Goal: Check status: Check status

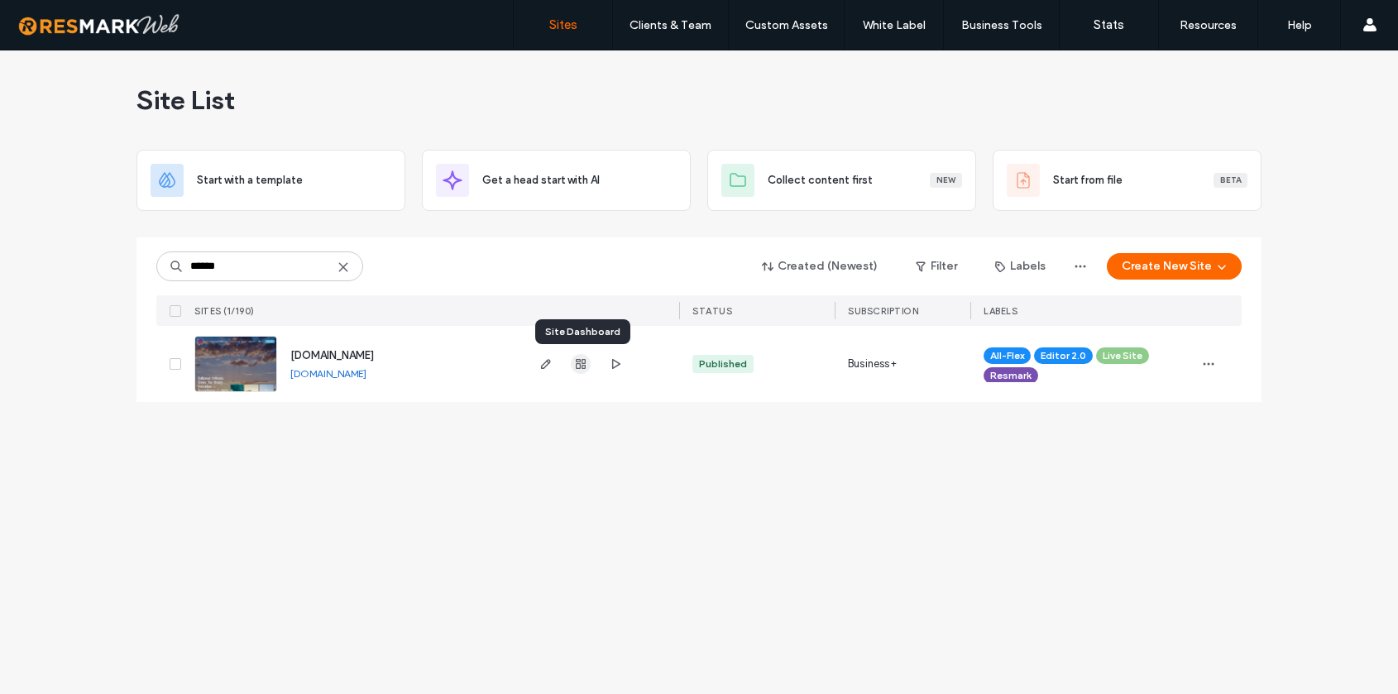
type input "******"
click at [581, 365] on icon "button" at bounding box center [580, 363] width 13 height 13
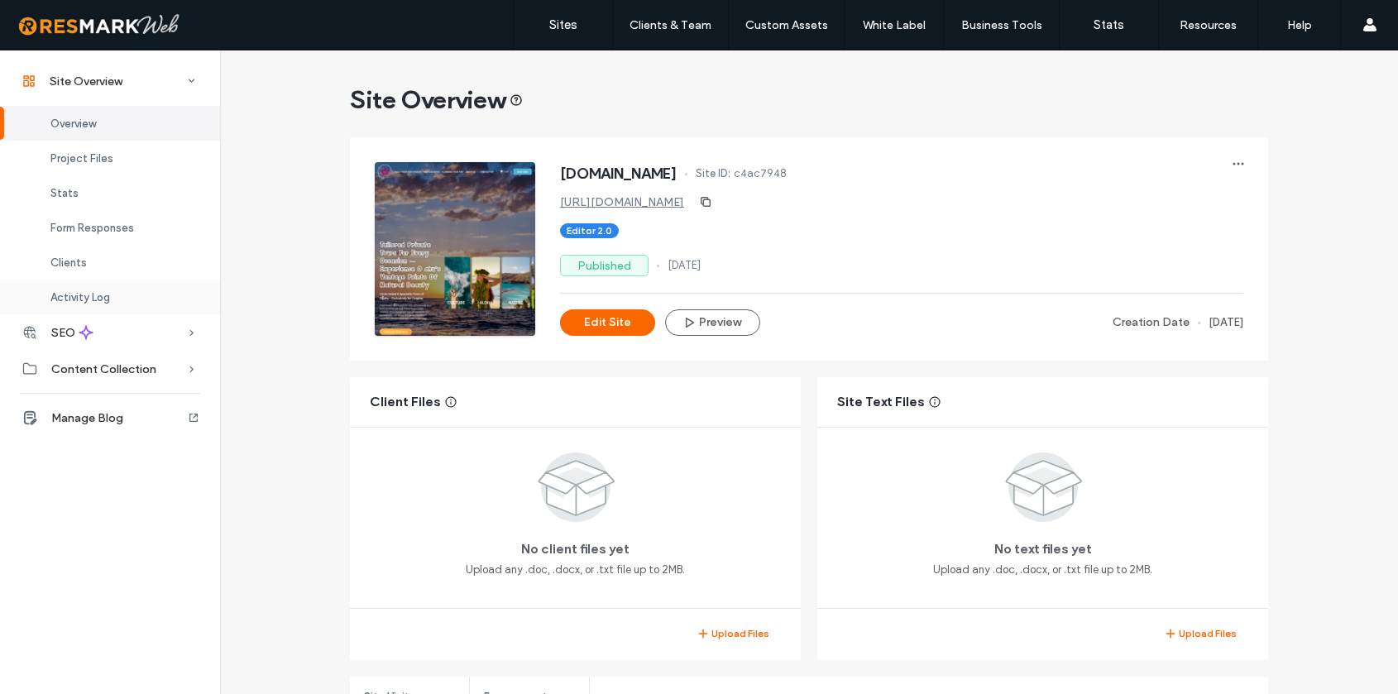
click at [111, 295] on div "Activity Log" at bounding box center [110, 297] width 220 height 35
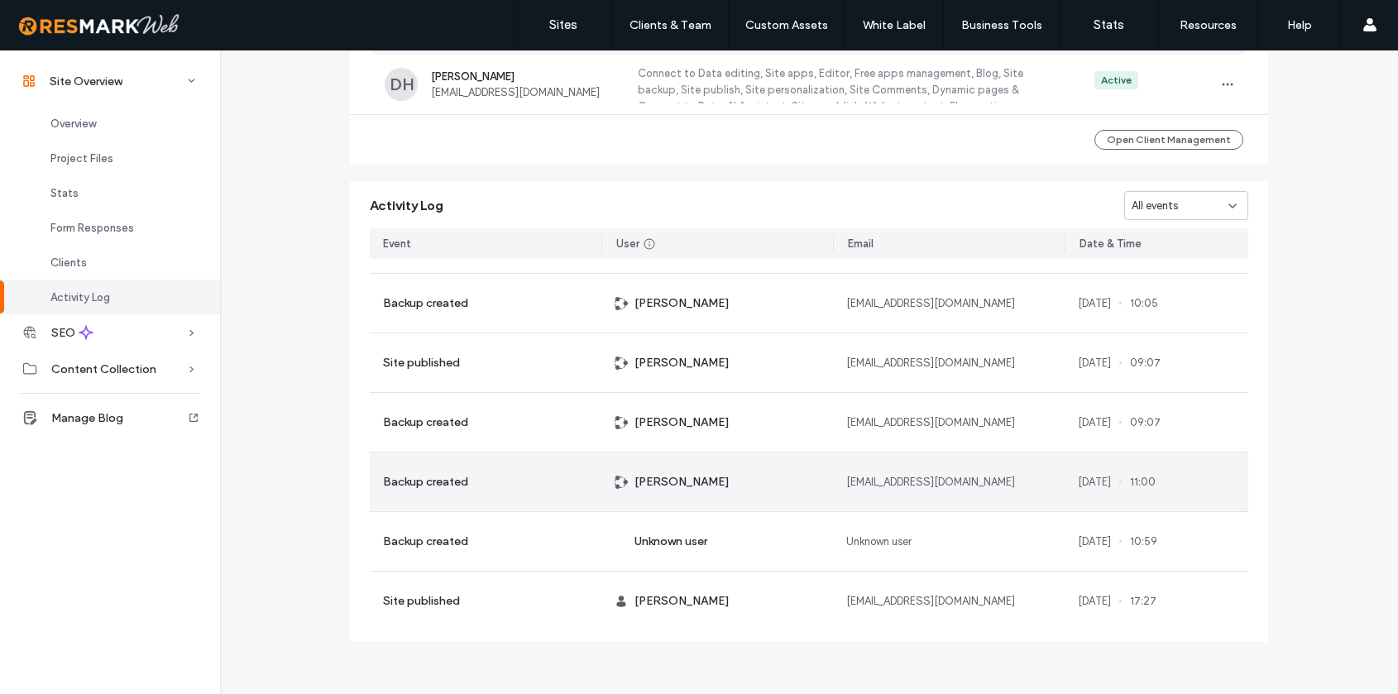
scroll to position [566, 0]
